Goal: Navigation & Orientation: Find specific page/section

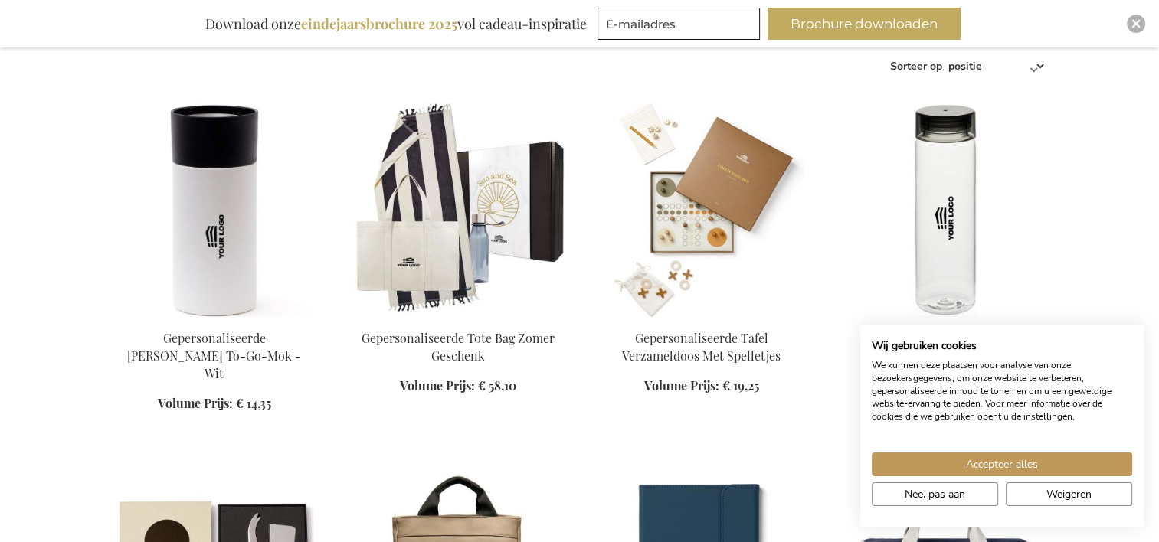
scroll to position [604, 0]
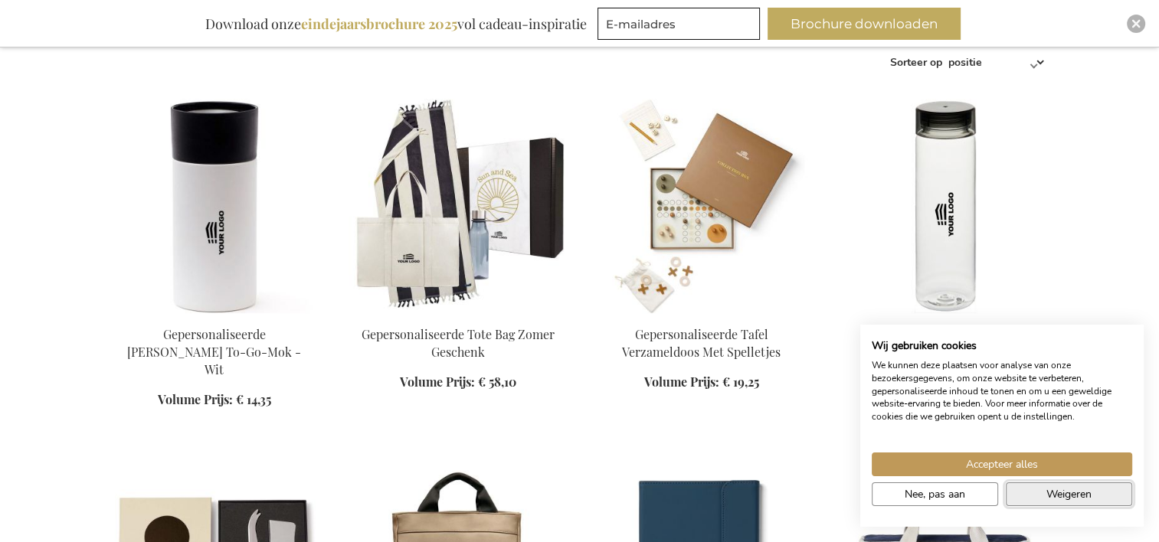
click at [1060, 496] on span "Weigeren" at bounding box center [1068, 494] width 45 height 16
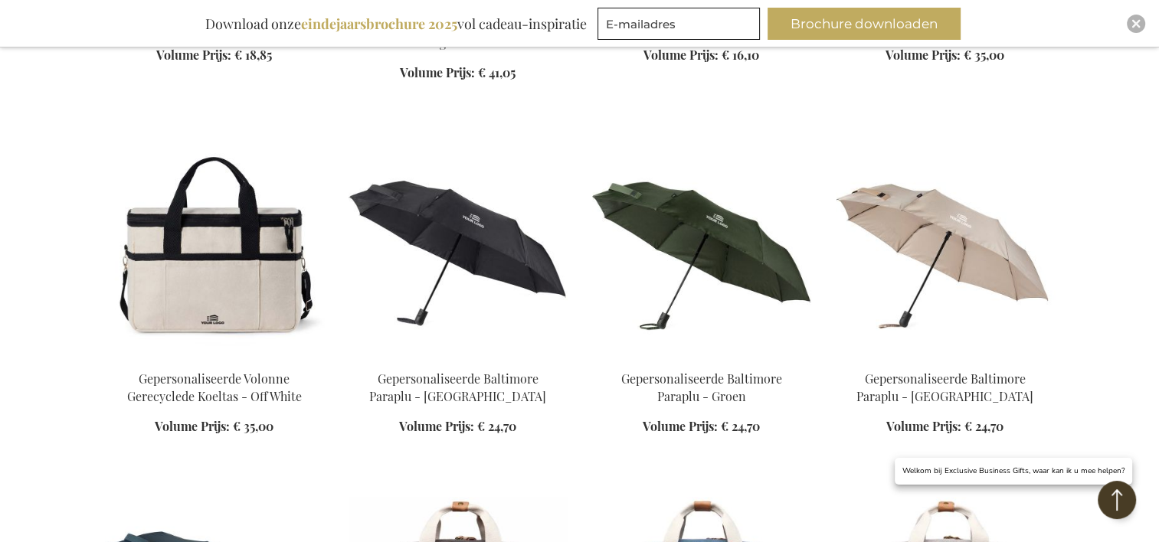
scroll to position [1304, 0]
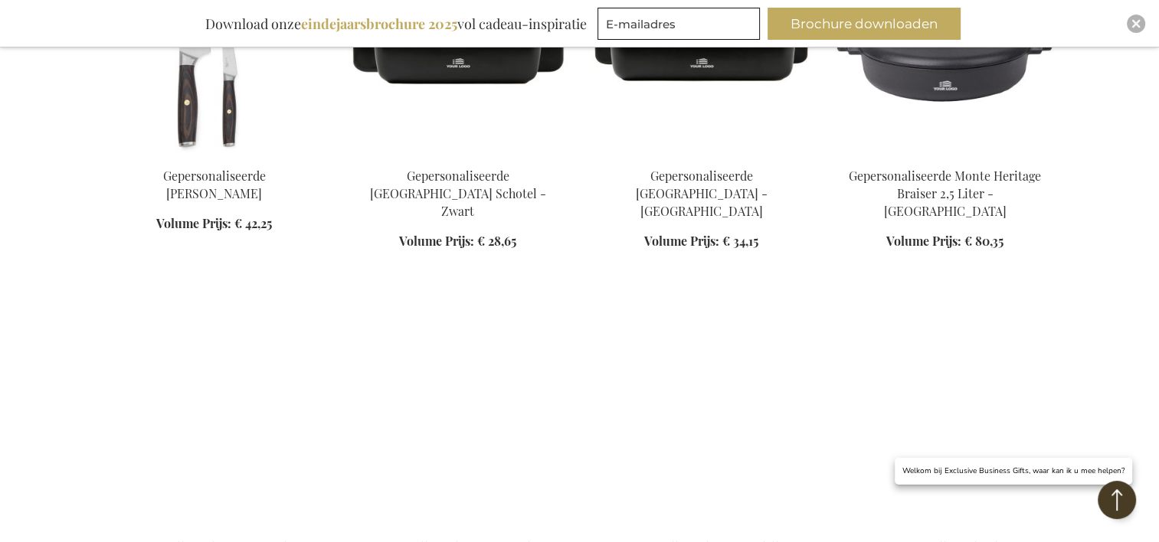
scroll to position [3328, 0]
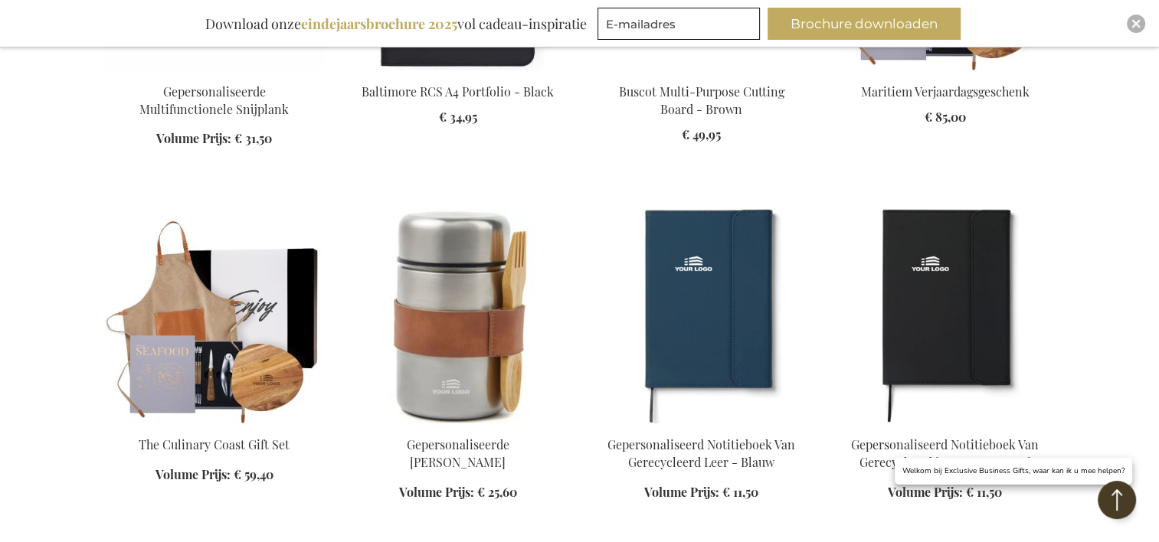
scroll to position [4863, 0]
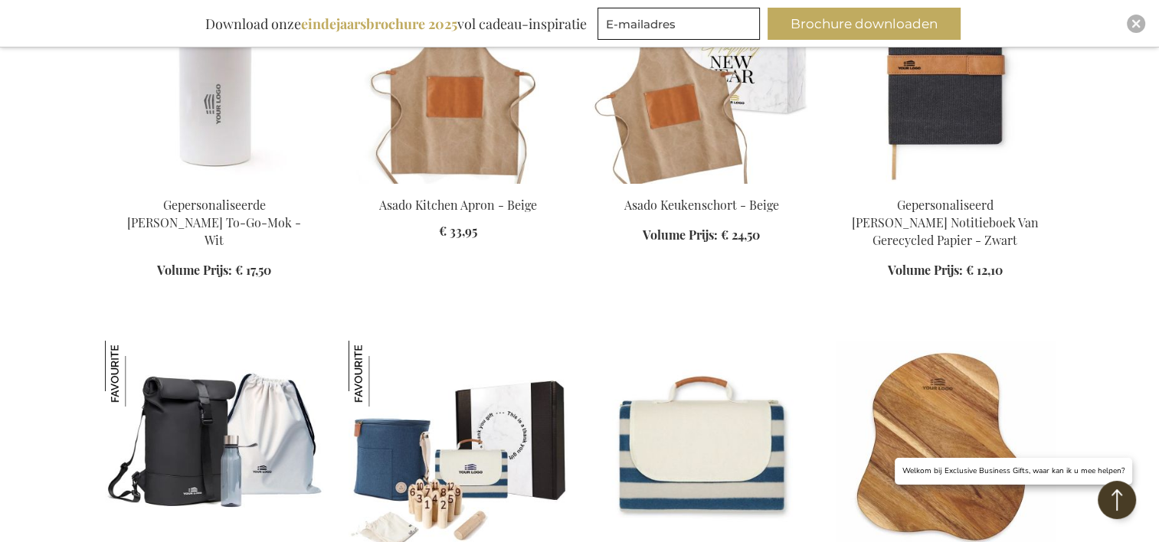
scroll to position [5811, 0]
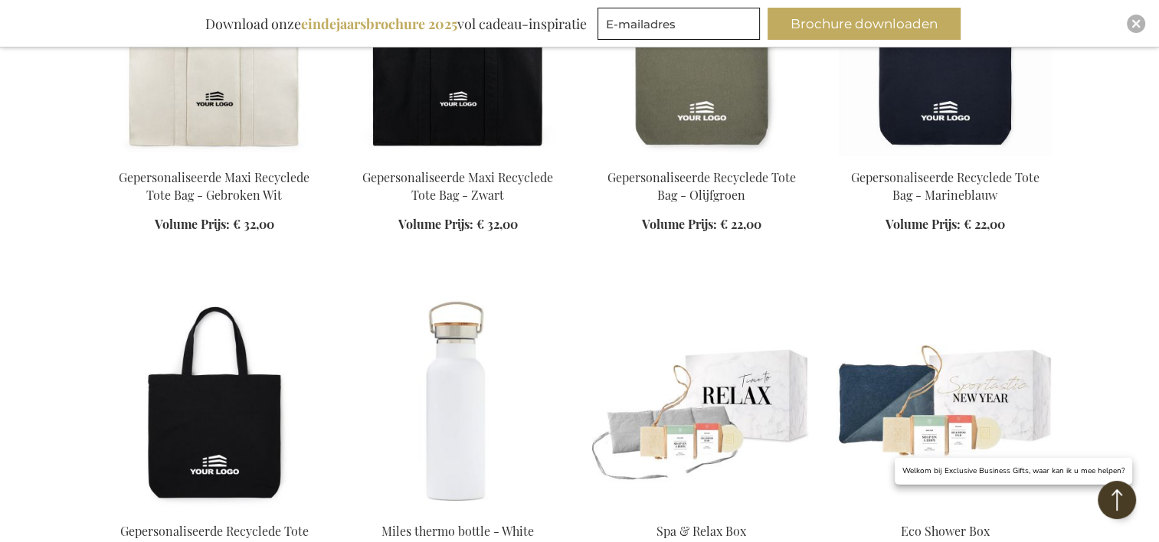
scroll to position [17035, 0]
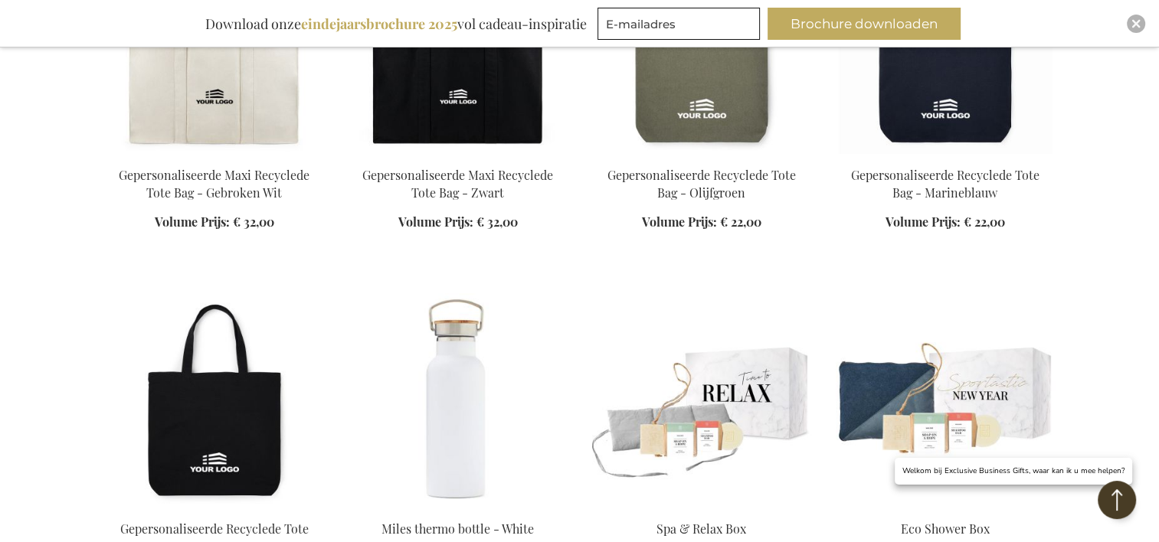
scroll to position [16861, 0]
